Goal: Information Seeking & Learning: Learn about a topic

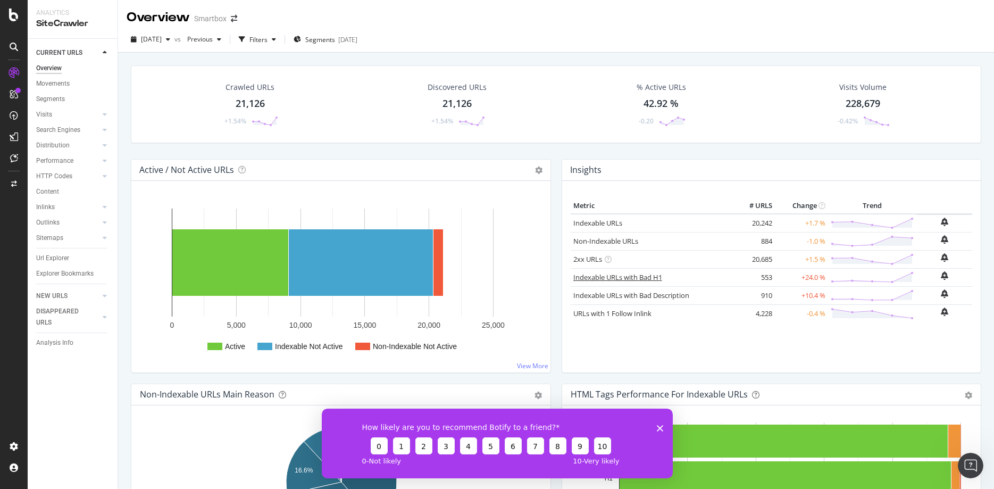
click at [646, 274] on link "Indexable URLs with Bad H1" at bounding box center [617, 277] width 89 height 10
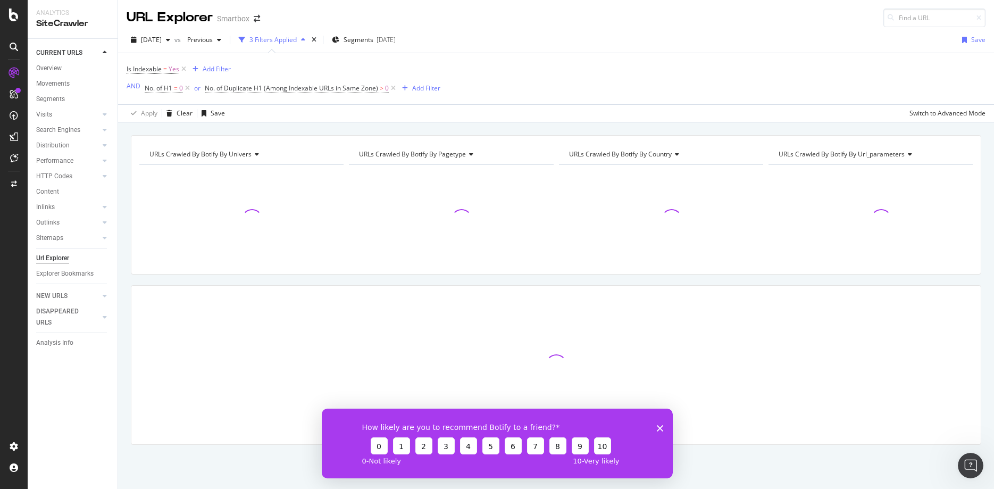
click at [663, 428] on icon "Fermer l'enquête" at bounding box center [659, 428] width 6 height 6
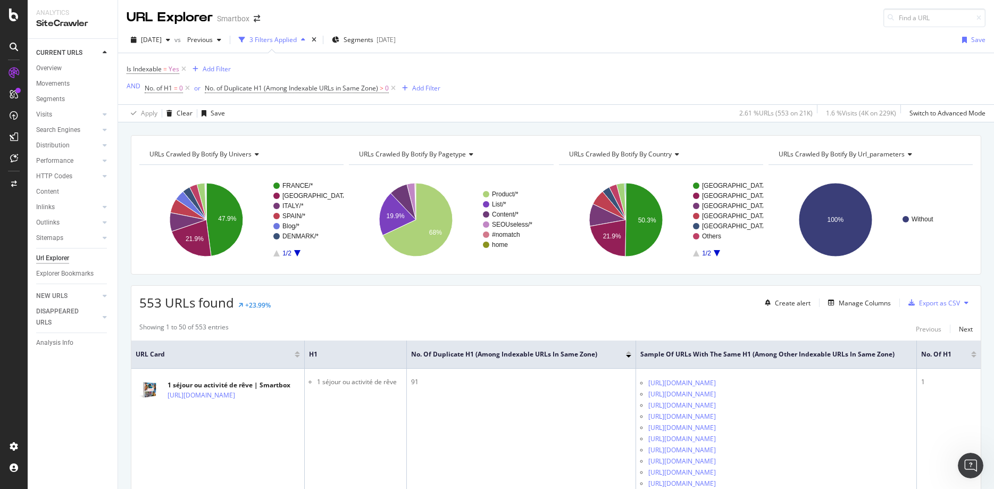
click at [15, 95] on icon at bounding box center [14, 94] width 9 height 9
